Goal: Task Accomplishment & Management: Use online tool/utility

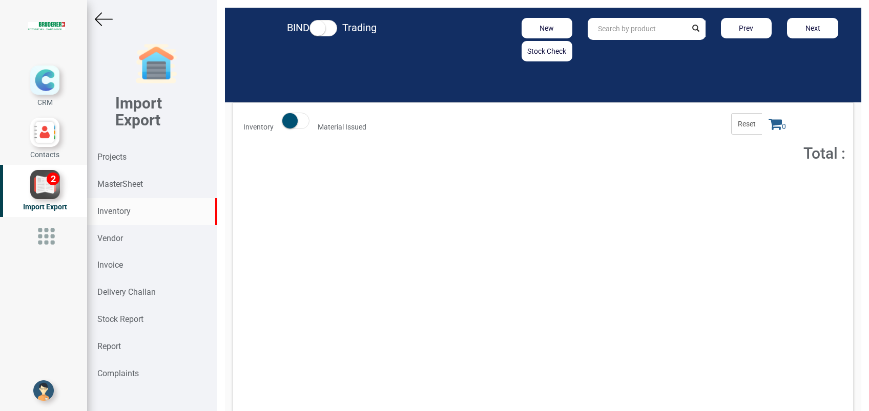
drag, startPoint x: 133, startPoint y: 201, endPoint x: 270, endPoint y: 191, distance: 137.7
click at [133, 201] on div "Inventory" at bounding box center [152, 211] width 130 height 27
click at [630, 29] on input "text" at bounding box center [637, 29] width 98 height 22
click at [614, 52] on strong ".0208.239" at bounding box center [623, 51] width 33 height 8
type input "94.0208.239.0"
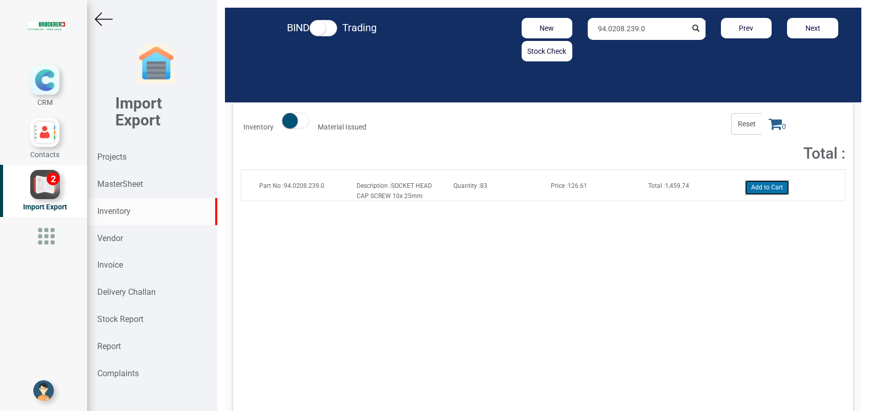
click at [756, 187] on button "Add to Cart" at bounding box center [767, 187] width 44 height 15
click at [768, 117] on icon at bounding box center [774, 124] width 13 height 14
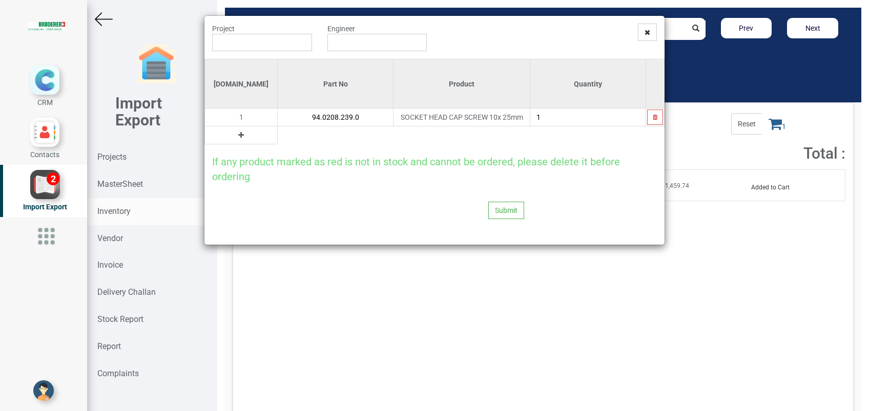
click at [562, 118] on input "1" at bounding box center [587, 117] width 115 height 17
type input "8"
click at [238, 137] on icon at bounding box center [241, 135] width 6 height 7
click at [282, 135] on input "text" at bounding box center [335, 135] width 115 height 17
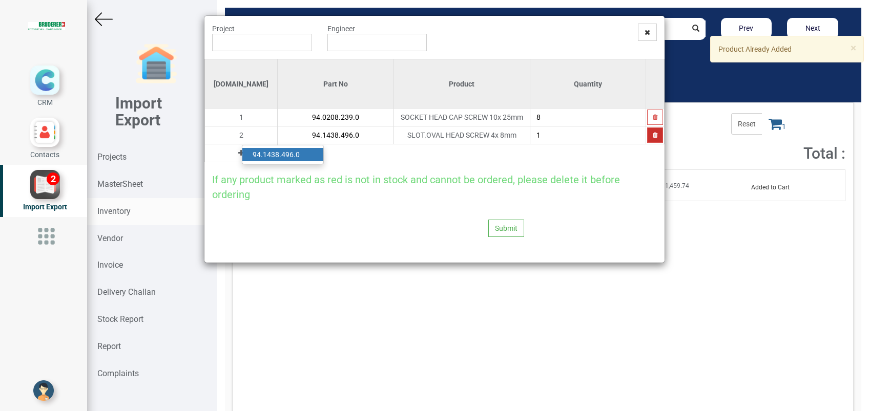
type input "94.1438.496.0"
click at [653, 134] on icon "button" at bounding box center [655, 135] width 5 height 6
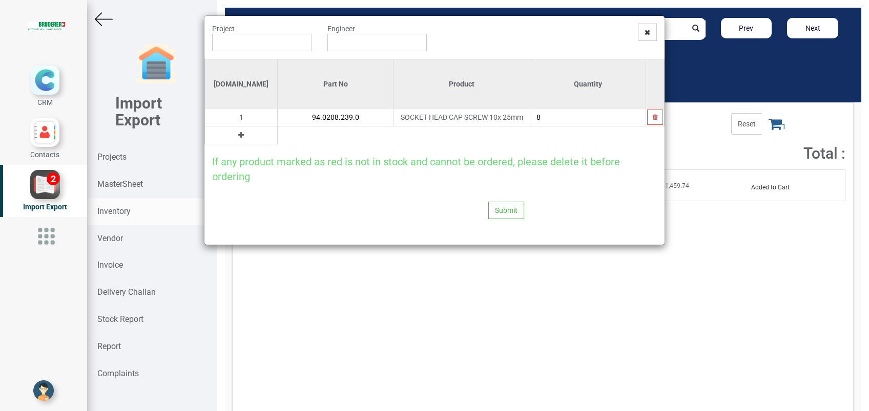
click at [238, 133] on icon at bounding box center [241, 135] width 6 height 7
click at [278, 137] on input "text" at bounding box center [335, 135] width 115 height 17
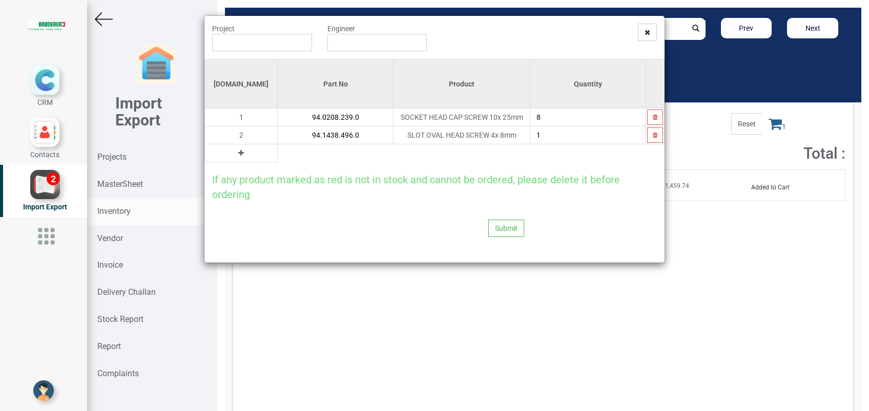
type input "94.1438.496.0"
type input "12"
click at [238, 151] on icon at bounding box center [241, 153] width 6 height 7
click at [280, 152] on input "text" at bounding box center [335, 152] width 115 height 17
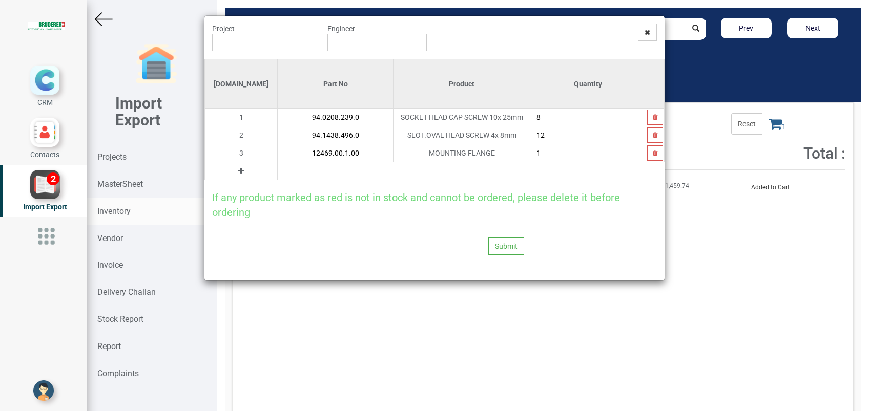
type input "12469.00.1.00"
click at [238, 168] on icon at bounding box center [241, 171] width 6 height 7
click at [278, 170] on input "text" at bounding box center [335, 170] width 115 height 17
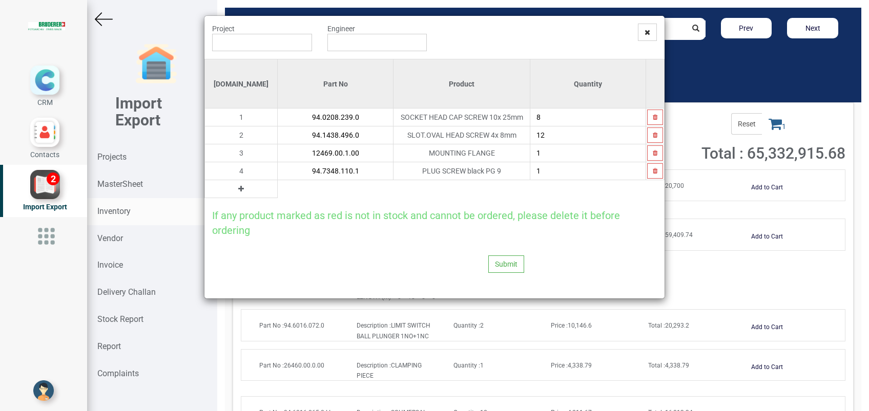
type input "94.7348.110.1"
type input "2"
click at [238, 186] on icon at bounding box center [241, 188] width 6 height 7
click at [278, 193] on input "text" at bounding box center [335, 188] width 115 height 17
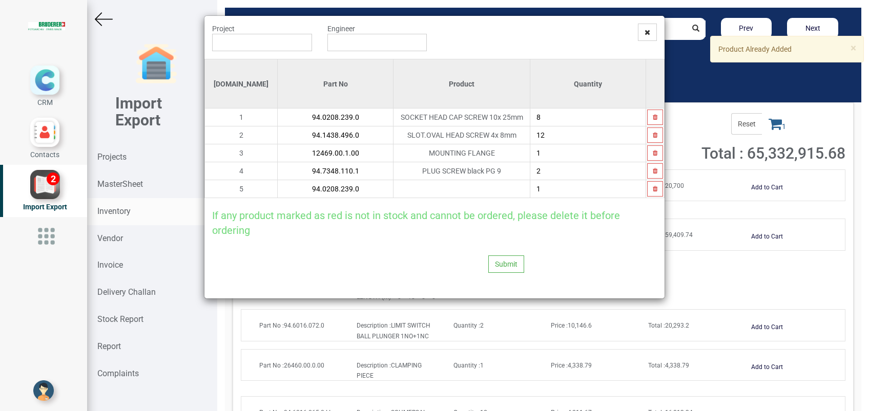
type input "94.0208.239.0"
click at [541, 117] on input "8" at bounding box center [587, 117] width 115 height 17
type input "12"
click at [653, 191] on icon "button" at bounding box center [655, 189] width 5 height 6
click at [238, 189] on icon at bounding box center [241, 188] width 6 height 7
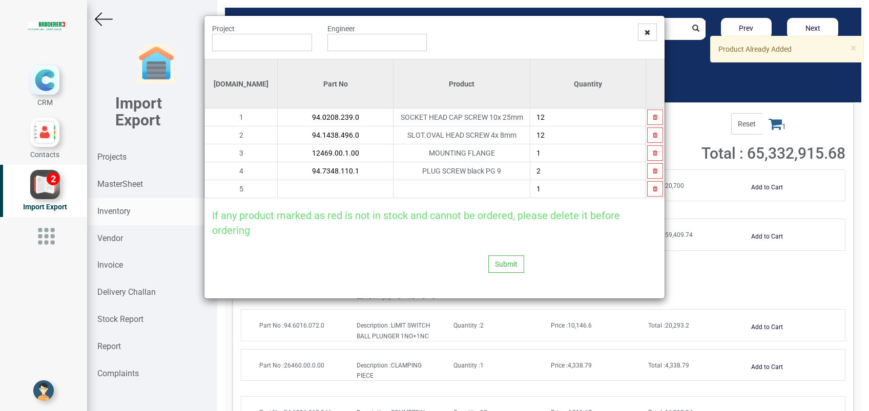
click at [278, 185] on input "text" at bounding box center [335, 188] width 115 height 17
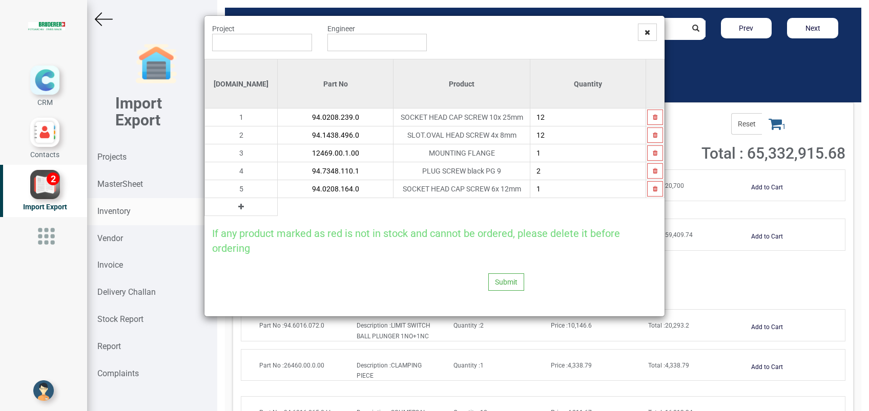
type input "94.0208.164.0"
type input "4"
click at [238, 207] on icon at bounding box center [241, 206] width 6 height 7
click at [279, 200] on input "text" at bounding box center [335, 206] width 115 height 17
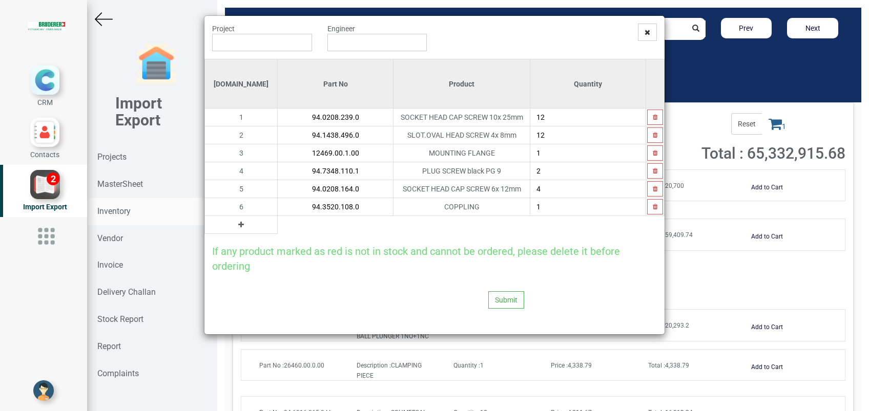
type input "94.3520.108.0"
click at [263, 43] on input "text" at bounding box center [262, 42] width 100 height 17
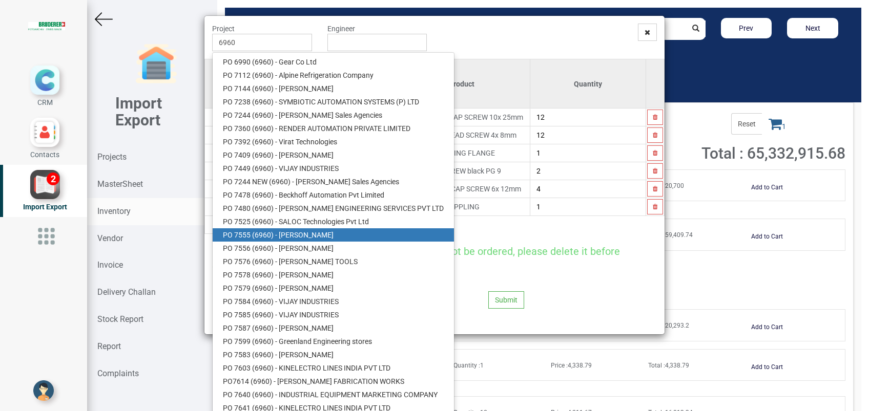
drag, startPoint x: 303, startPoint y: 232, endPoint x: 303, endPoint y: 216, distance: 15.4
click at [303, 232] on link "PO 7555 ( 6960 ) - BRUDERER AG" at bounding box center [333, 234] width 241 height 13
type input "PO 7555 ( 6960 ) - BRUDERER AG"
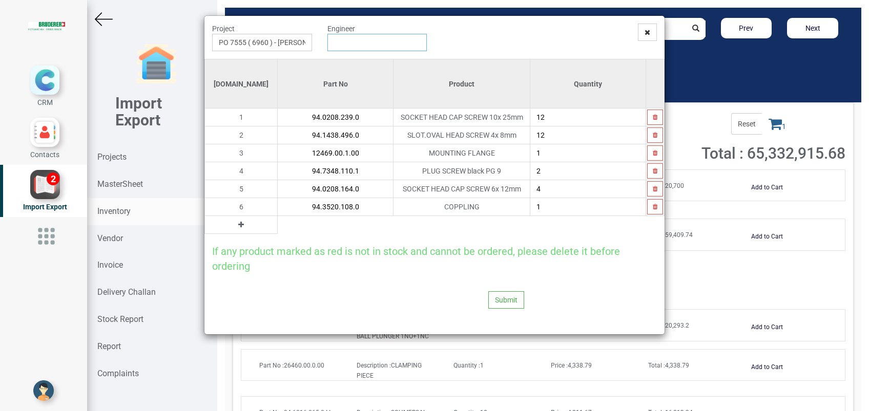
click at [332, 49] on input "text" at bounding box center [377, 42] width 100 height 17
click at [345, 62] on link "G opinath Anandan" at bounding box center [368, 61] width 81 height 13
type input "Gopinath Anandan"
click at [238, 225] on icon at bounding box center [241, 224] width 6 height 7
click at [278, 224] on input "text" at bounding box center [335, 224] width 115 height 17
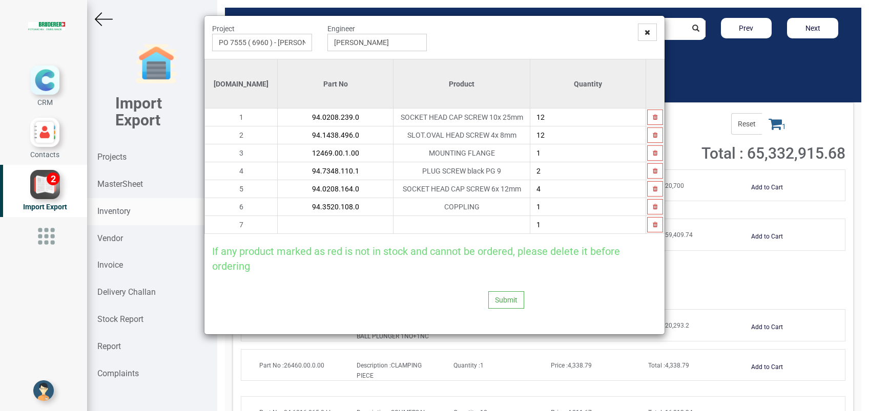
paste input "VIJ053"
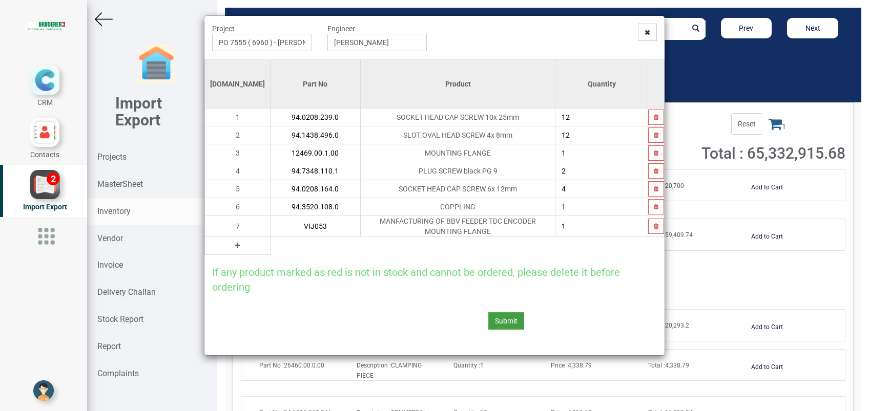
type input "VIJ053"
click at [496, 316] on button "Submit" at bounding box center [506, 320] width 36 height 17
click at [476, 289] on button "Yes" at bounding box center [486, 289] width 32 height 17
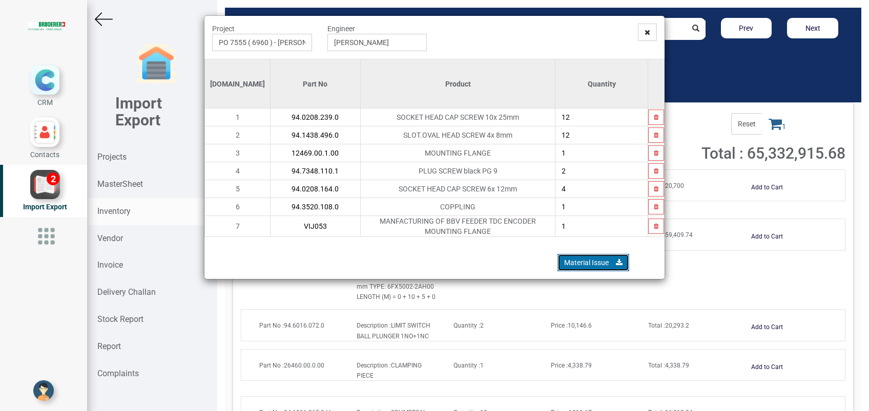
click at [565, 260] on link "Material Issue" at bounding box center [593, 262] width 72 height 17
click at [652, 37] on span at bounding box center [647, 32] width 19 height 17
